Goal: Information Seeking & Learning: Compare options

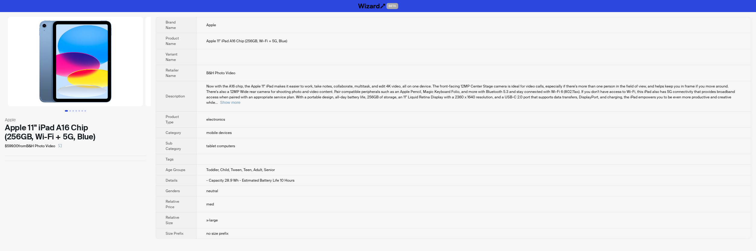
click at [464, 67] on td "B&H Photo Video" at bounding box center [473, 73] width 554 height 16
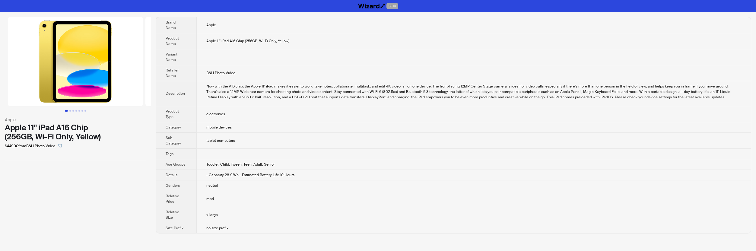
click at [443, 40] on td "Apple 11" iPad A16 Chip (256GB, Wi-Fi Only, Yellow)" at bounding box center [473, 41] width 554 height 16
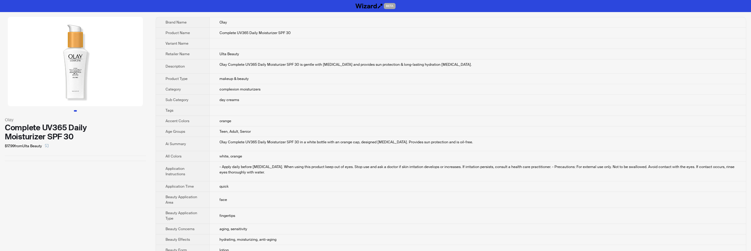
click at [415, 56] on td "Ulta Beauty" at bounding box center [478, 54] width 536 height 11
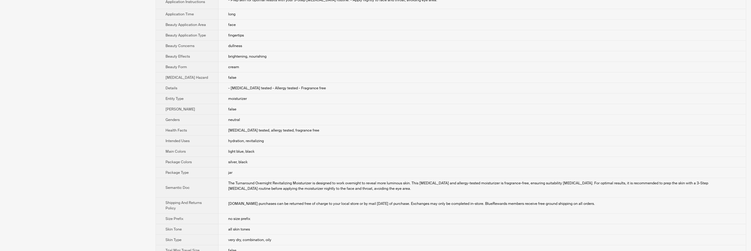
scroll to position [187, 0]
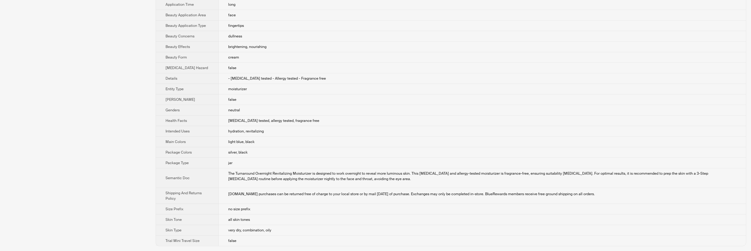
click at [395, 118] on td "[MEDICAL_DATA] tested, allergy tested, fragrance free" at bounding box center [482, 120] width 527 height 11
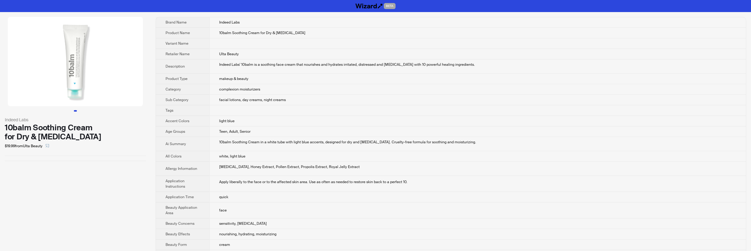
click at [420, 44] on td at bounding box center [477, 43] width 537 height 11
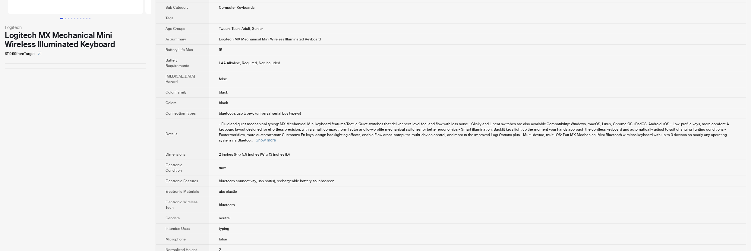
scroll to position [94, 0]
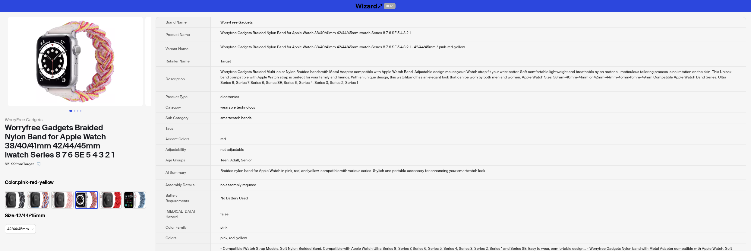
scroll to position [0, 28]
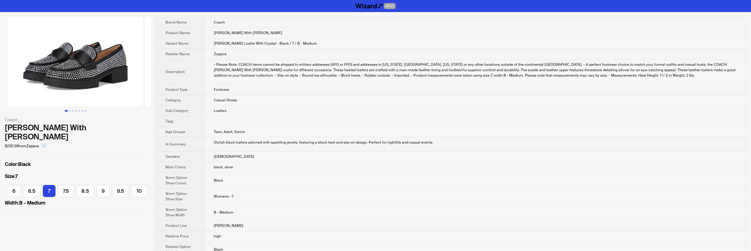
scroll to position [0, 34]
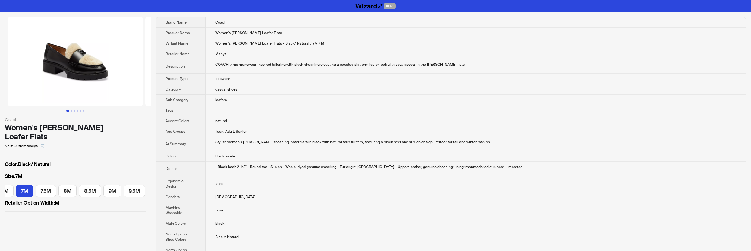
scroll to position [0, 33]
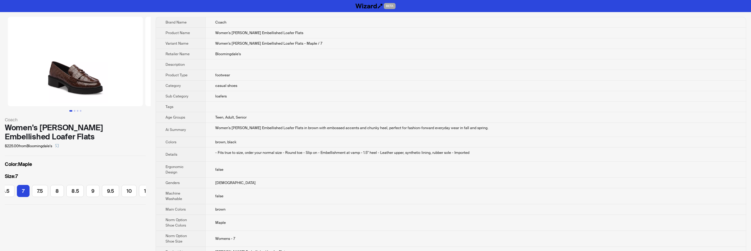
scroll to position [0, 61]
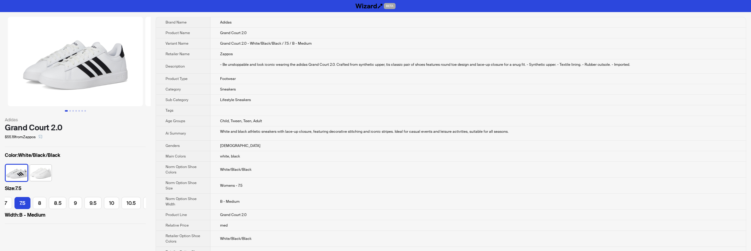
scroll to position [0, 77]
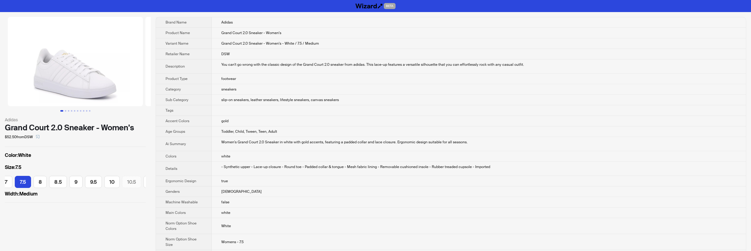
scroll to position [0, 96]
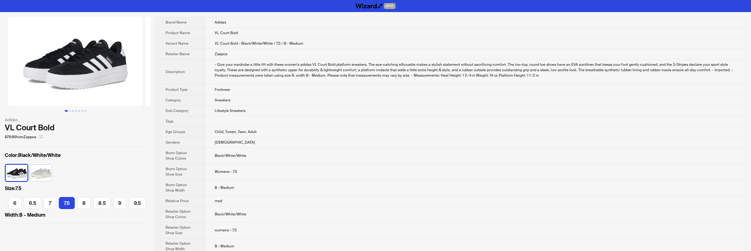
scroll to position [0, 66]
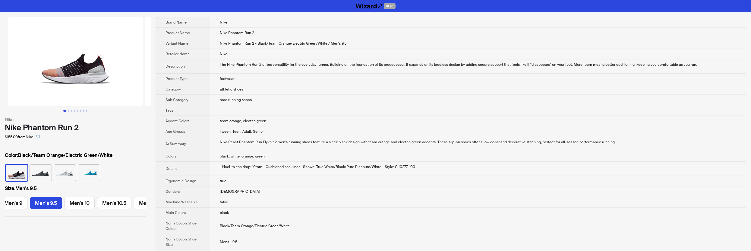
scroll to position [0, 251]
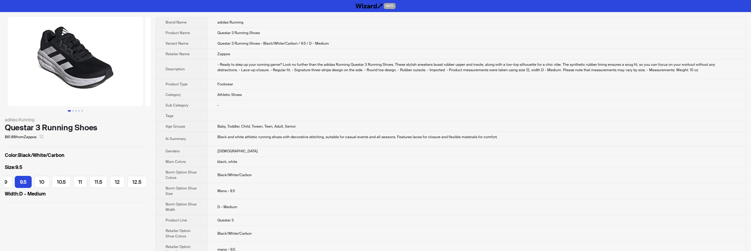
scroll to position [0, 166]
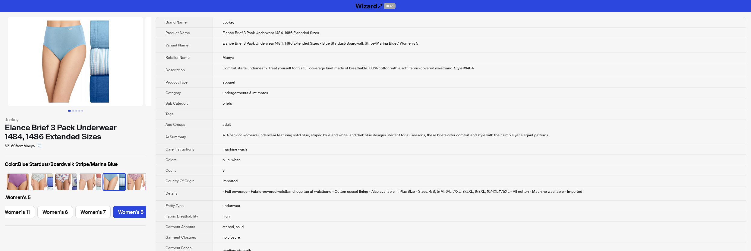
scroll to position [0, 126]
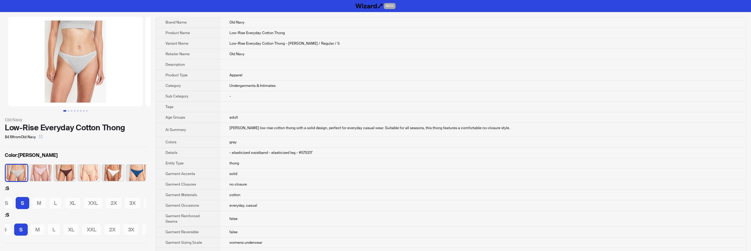
scroll to position [0, 63]
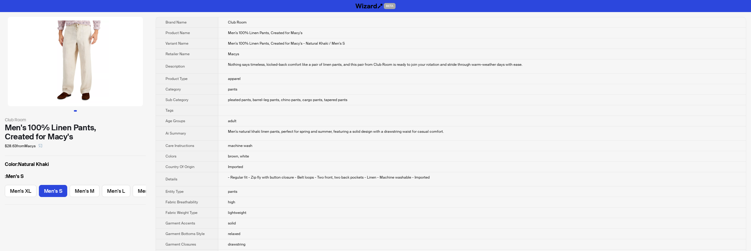
scroll to position [0, 21]
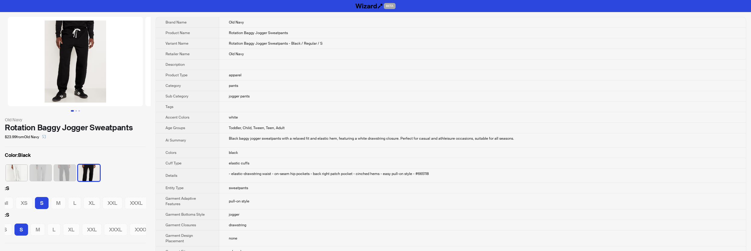
scroll to position [0, 61]
